Goal: Navigation & Orientation: Find specific page/section

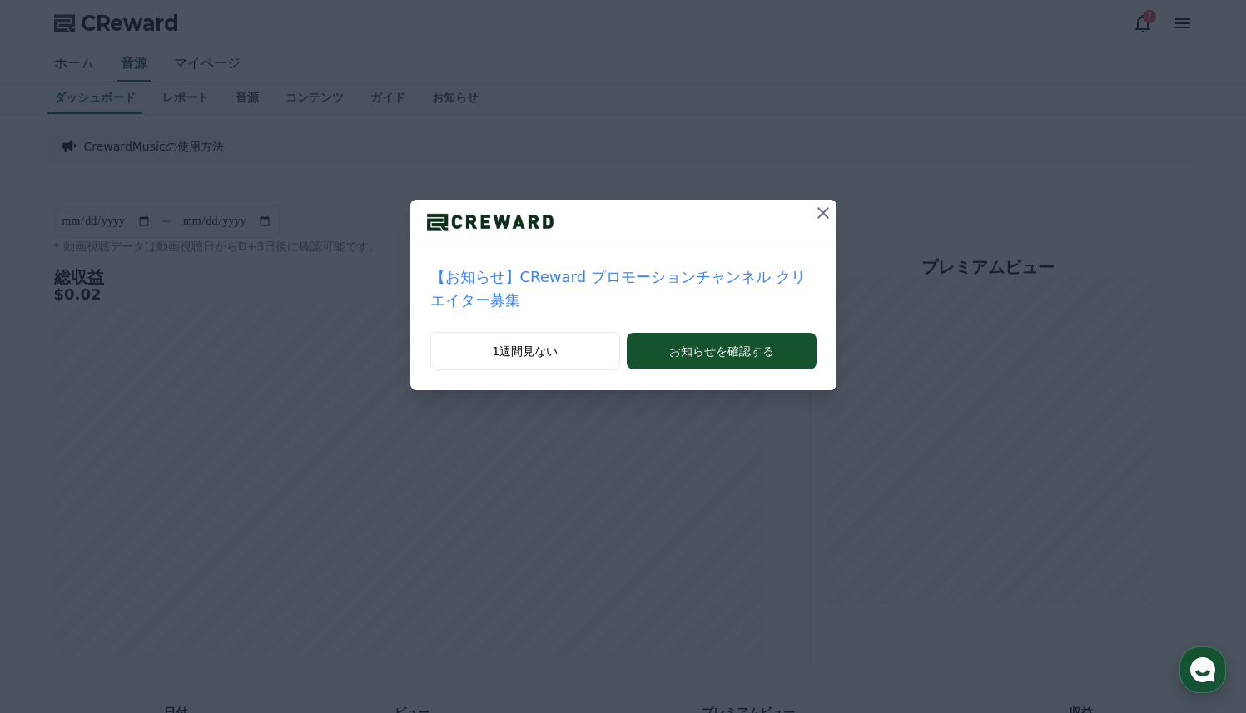
click at [826, 211] on icon at bounding box center [823, 213] width 20 height 20
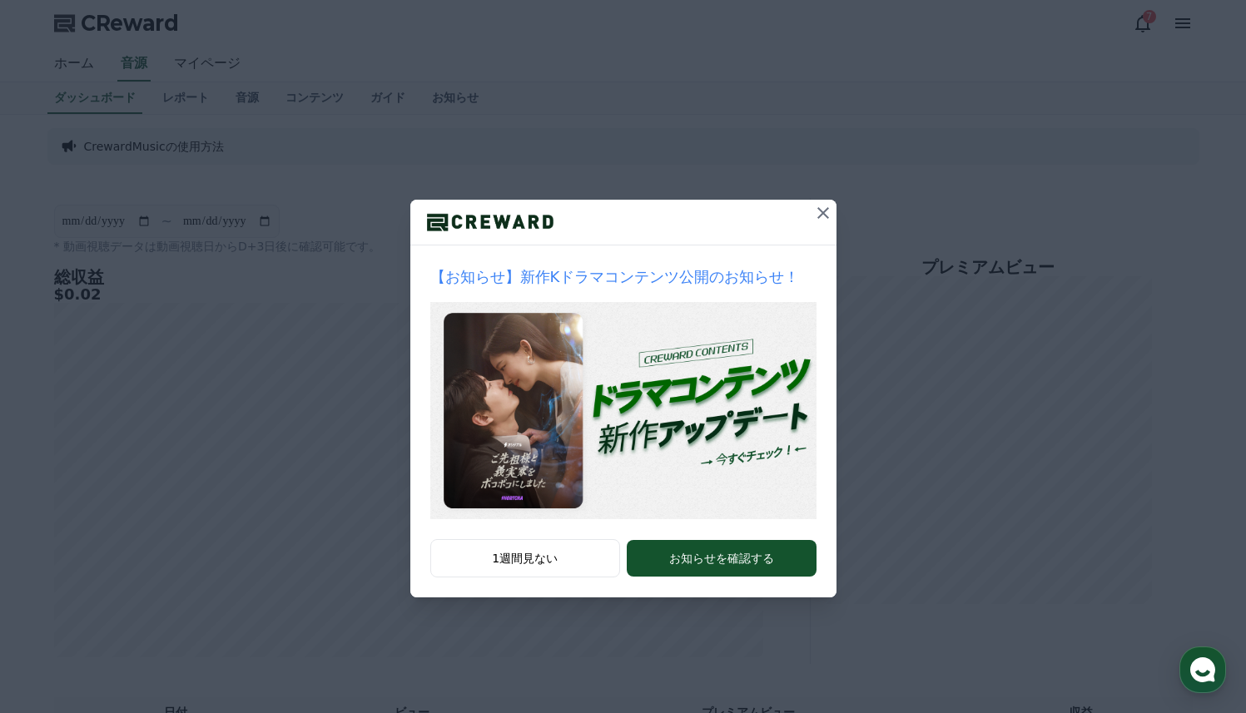
click at [825, 208] on icon at bounding box center [823, 213] width 20 height 20
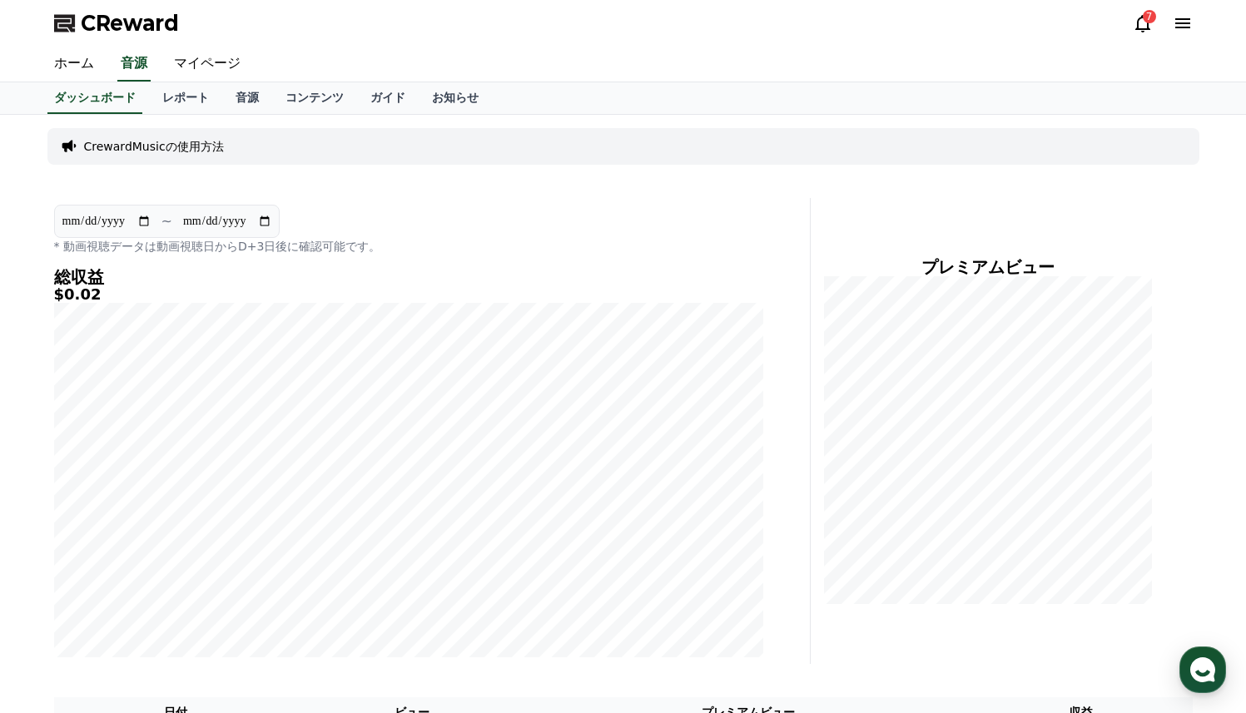
click at [1148, 24] on icon at bounding box center [1143, 23] width 20 height 20
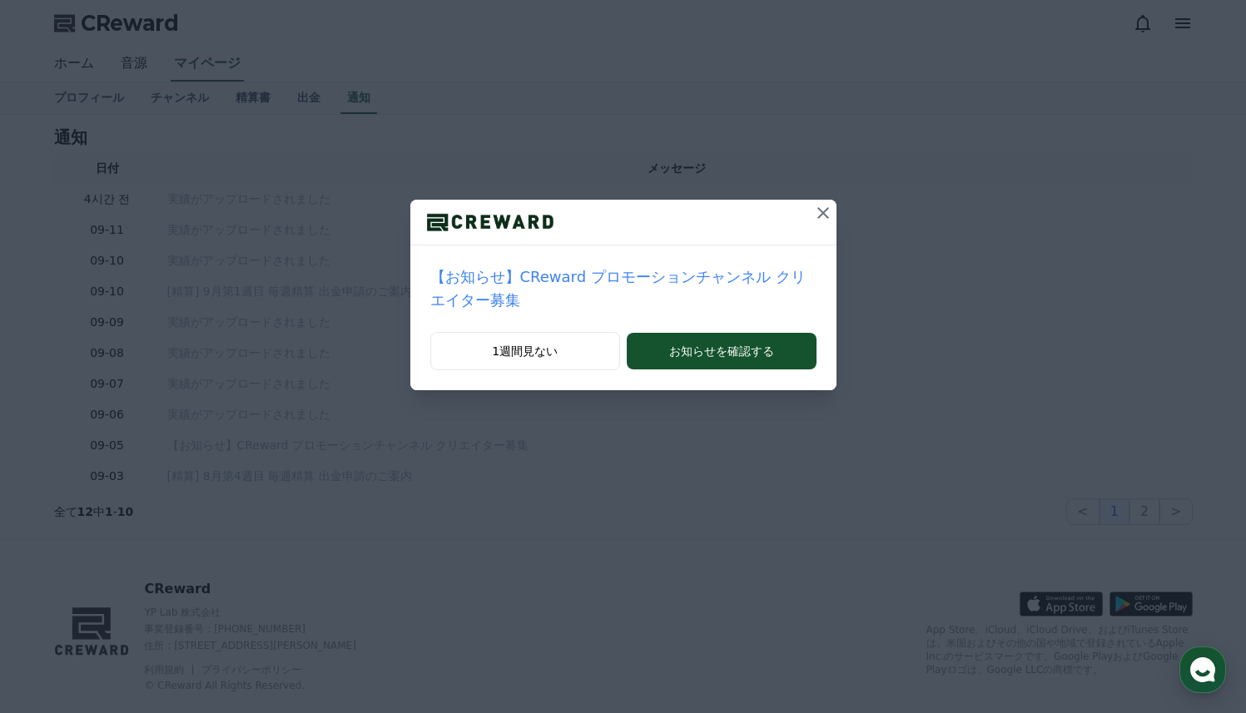
click at [821, 215] on icon at bounding box center [823, 213] width 12 height 12
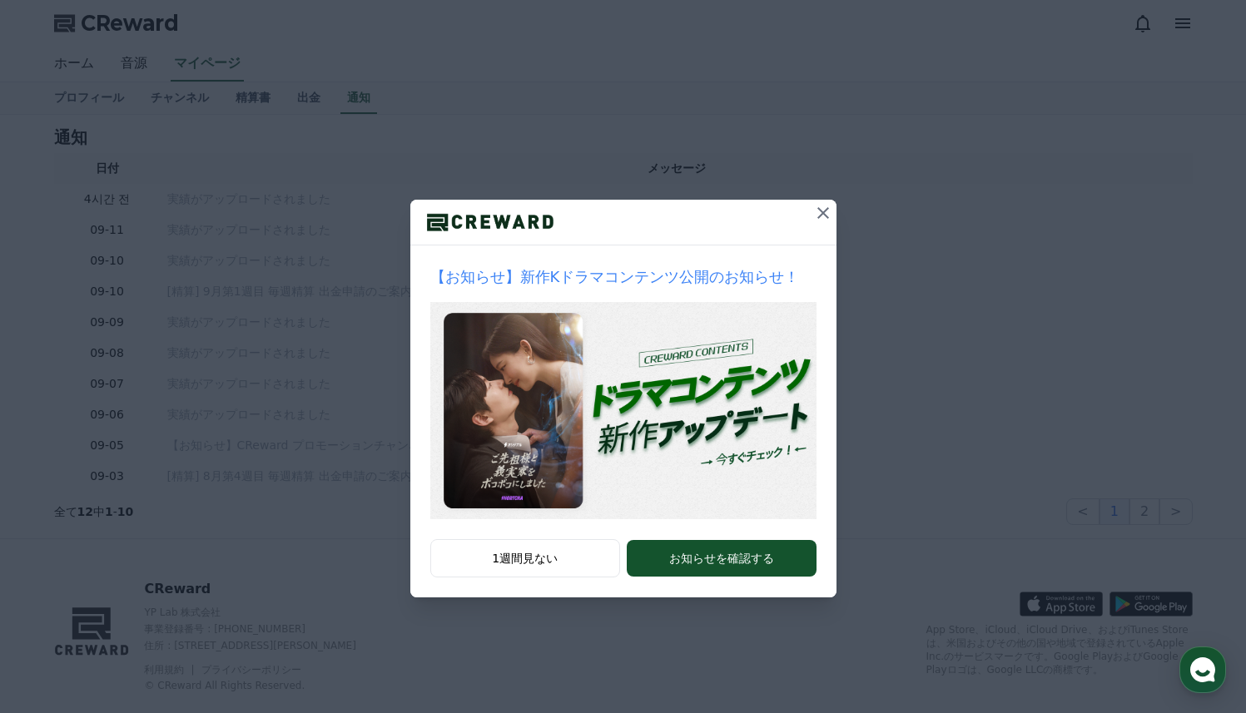
click at [820, 215] on icon at bounding box center [823, 213] width 12 height 12
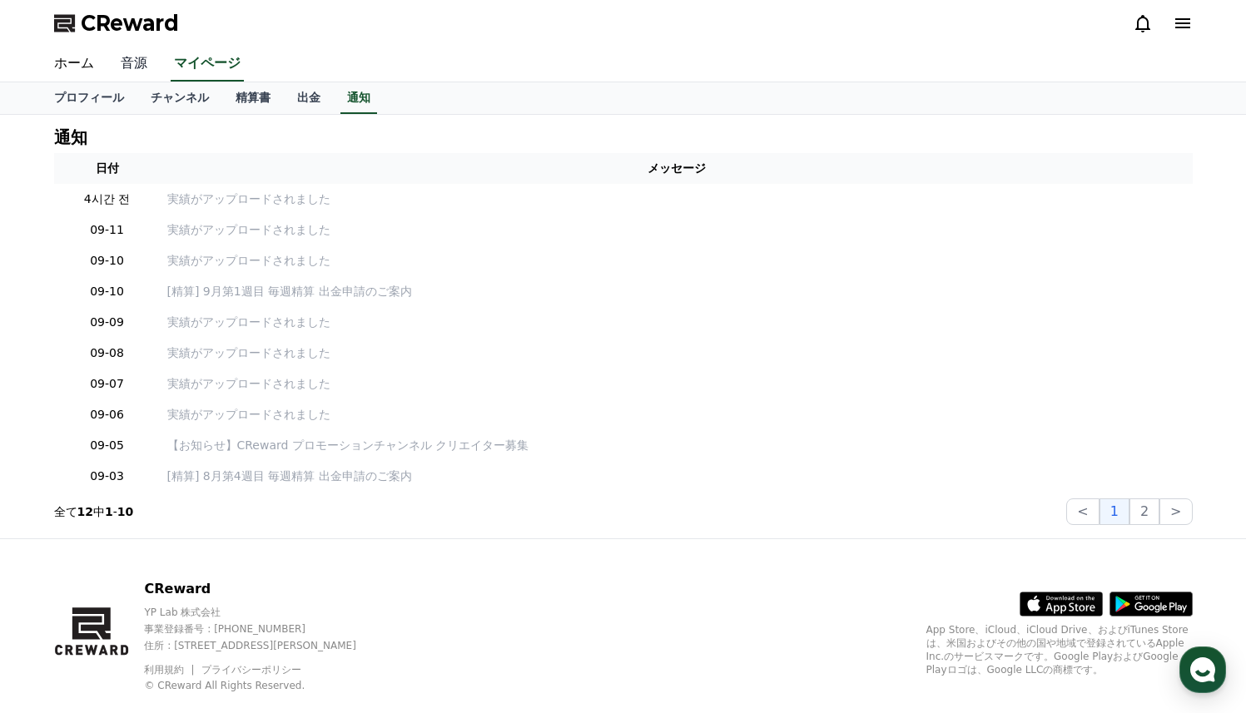
click at [135, 67] on link "音源" at bounding box center [133, 64] width 53 height 35
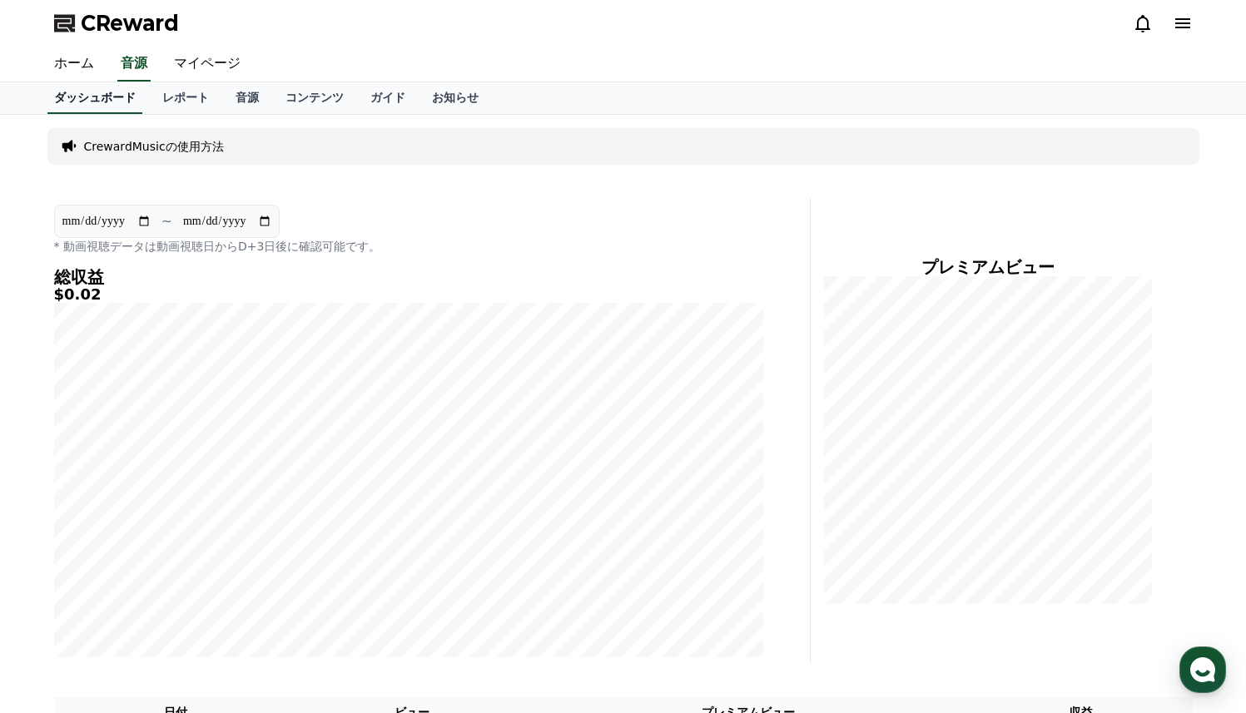
click at [97, 95] on link "ダッシュボード" at bounding box center [94, 98] width 95 height 32
